Goal: Information Seeking & Learning: Learn about a topic

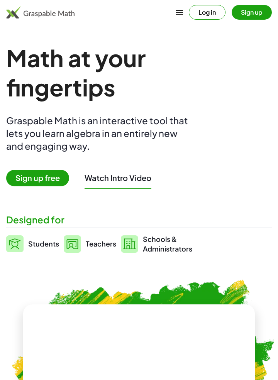
click at [56, 182] on span "Sign up free" at bounding box center [37, 178] width 63 height 17
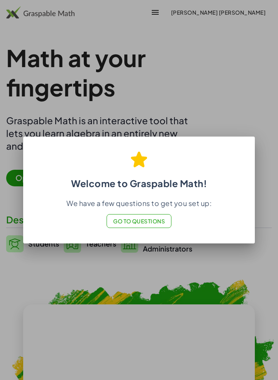
click at [156, 219] on span "Go to Questions" at bounding box center [139, 221] width 52 height 7
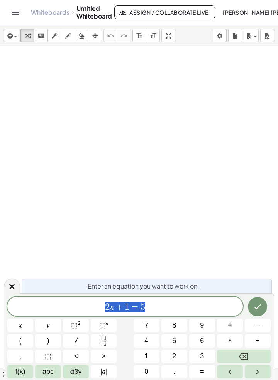
click at [259, 307] on icon "Done" at bounding box center [257, 306] width 9 height 9
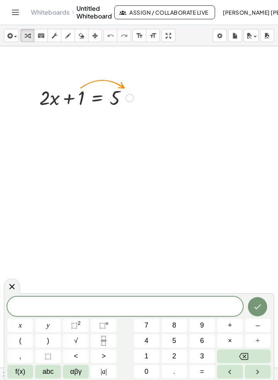
click at [145, 341] on span "4" at bounding box center [146, 341] width 4 height 10
click at [252, 310] on button "Done" at bounding box center [257, 306] width 19 height 19
click at [99, 118] on icon at bounding box center [97, 117] width 7 height 7
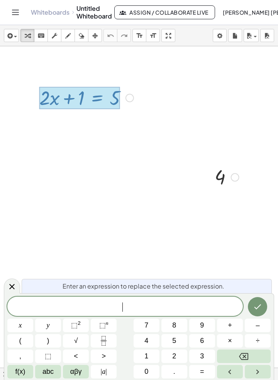
click at [258, 300] on button "Done" at bounding box center [257, 306] width 19 height 19
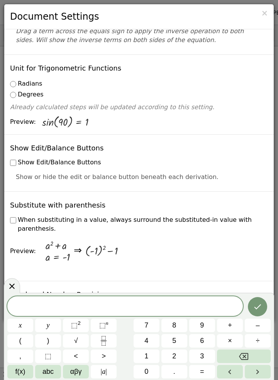
scroll to position [62, 0]
click at [265, 15] on span "×" at bounding box center [264, 12] width 7 height 9
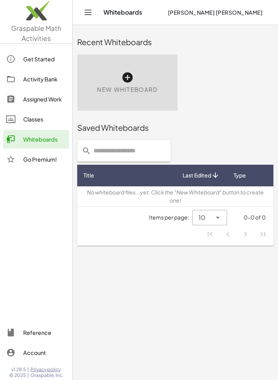
click at [22, 79] on div at bounding box center [14, 78] width 17 height 9
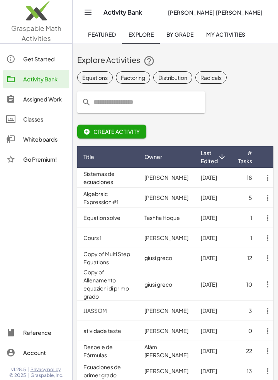
click at [102, 183] on td "Sistemas de ecuaciones" at bounding box center [107, 178] width 61 height 20
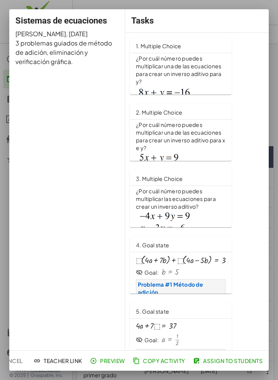
click at [275, 24] on div at bounding box center [139, 190] width 278 height 380
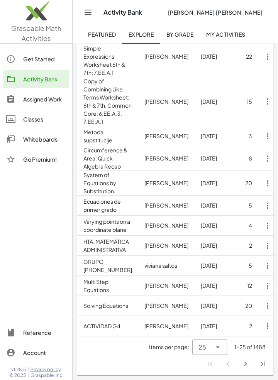
scroll to position [432, 0]
click at [16, 123] on link "Classes" at bounding box center [36, 119] width 66 height 19
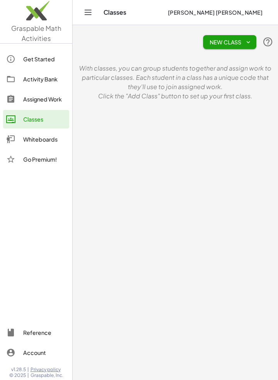
click at [15, 145] on link "Whiteboards" at bounding box center [36, 139] width 66 height 19
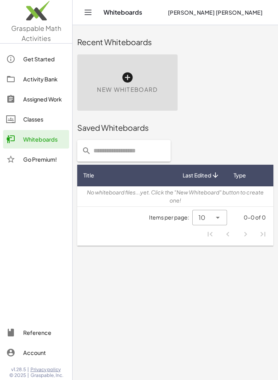
click at [24, 163] on div "Go Premium!" at bounding box center [44, 159] width 43 height 9
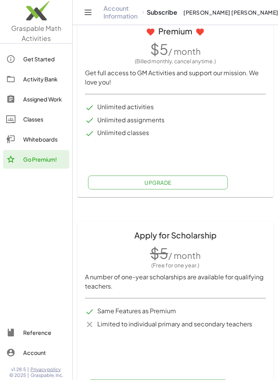
scroll to position [282, 0]
click at [20, 106] on link "Assigned Work" at bounding box center [36, 99] width 66 height 19
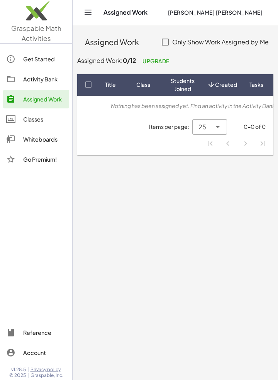
click at [17, 83] on div at bounding box center [14, 78] width 17 height 9
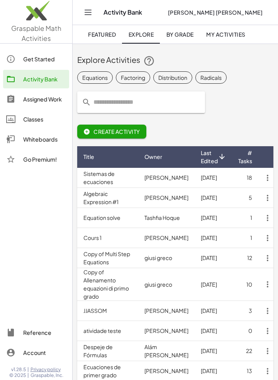
click at [185, 40] on link "By Grade" at bounding box center [180, 34] width 40 height 19
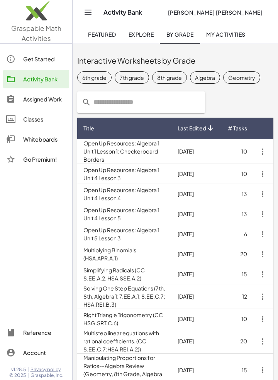
scroll to position [82, 0]
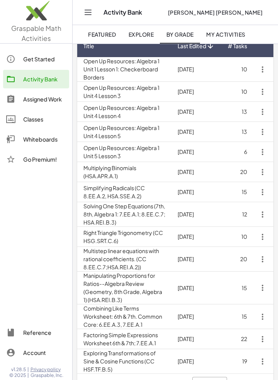
click at [94, 356] on td "Exploring Transformations of Sine & Cosine Functions (CC HSF.TF.B.5)" at bounding box center [124, 361] width 94 height 25
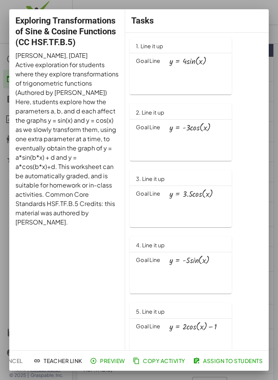
click at [276, 24] on div at bounding box center [139, 190] width 278 height 380
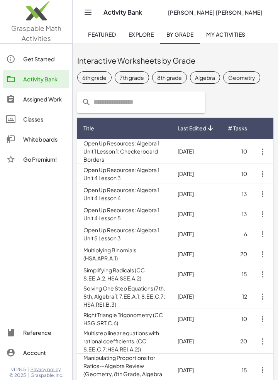
scroll to position [82, 0]
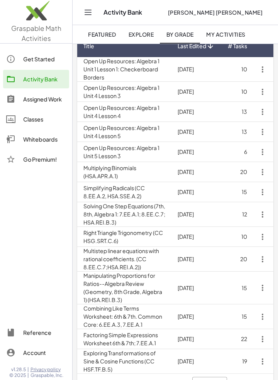
click at [86, 13] on icon "Toggle navigation" at bounding box center [87, 12] width 9 height 9
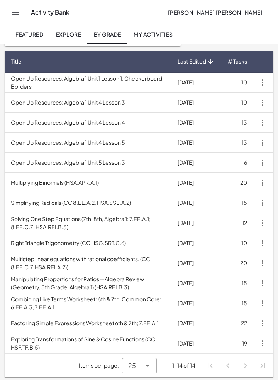
scroll to position [32, 0]
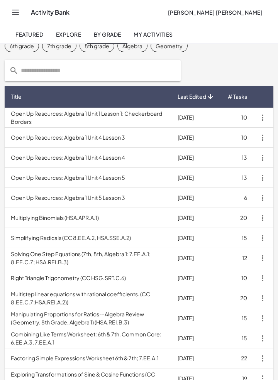
click at [16, 13] on icon "Toggle navigation" at bounding box center [15, 12] width 9 height 9
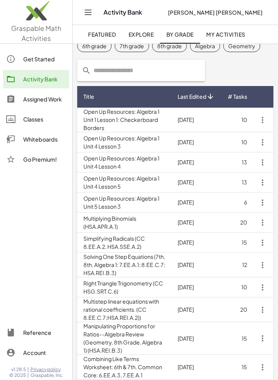
click at [27, 357] on div "Account" at bounding box center [44, 352] width 43 height 9
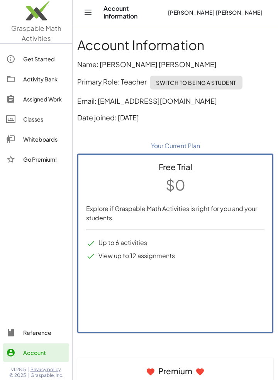
click at [20, 66] on link "Get Started" at bounding box center [36, 59] width 66 height 19
